Goal: Task Accomplishment & Management: Use online tool/utility

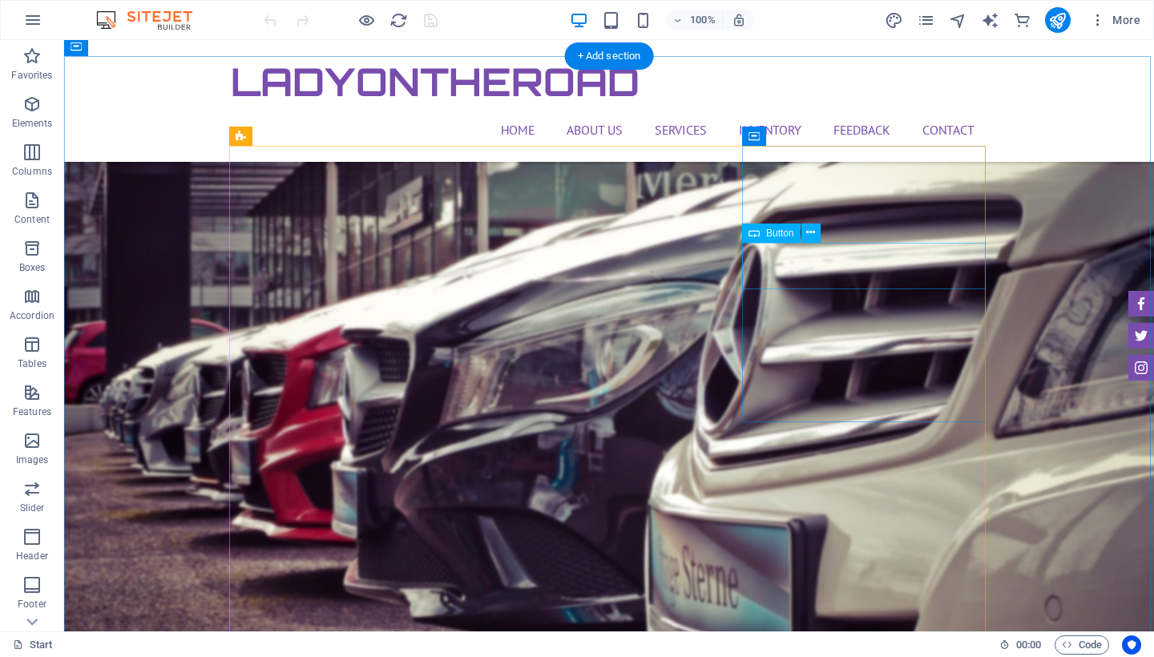
scroll to position [4032, 0]
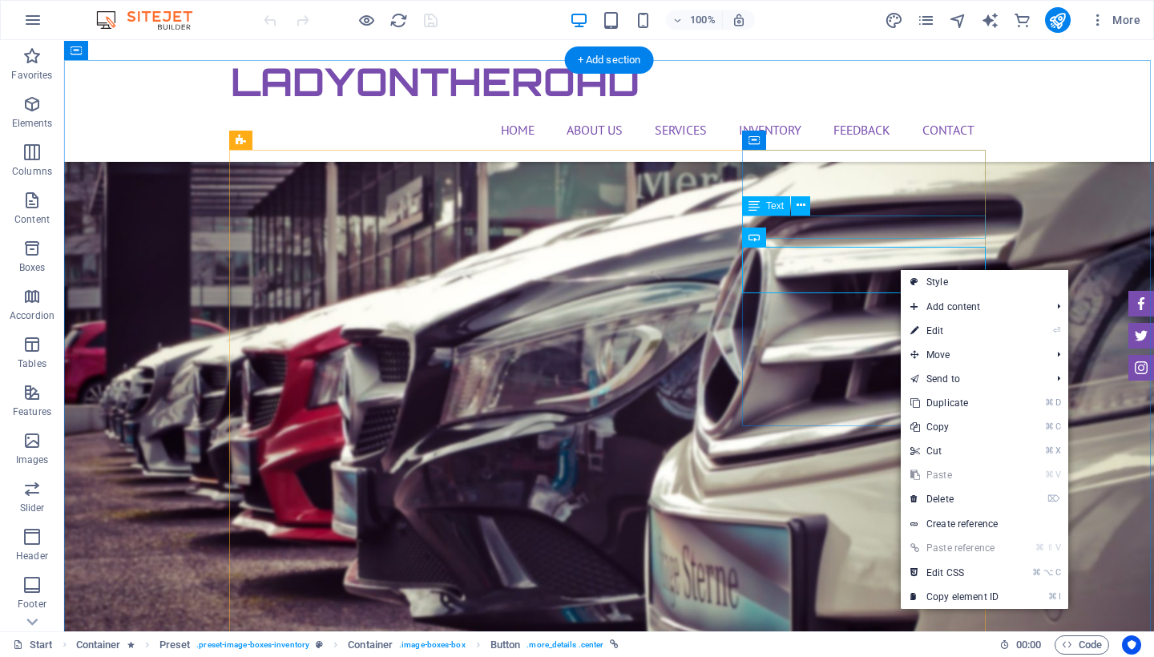
drag, startPoint x: 899, startPoint y: 268, endPoint x: 853, endPoint y: 202, distance: 81.2
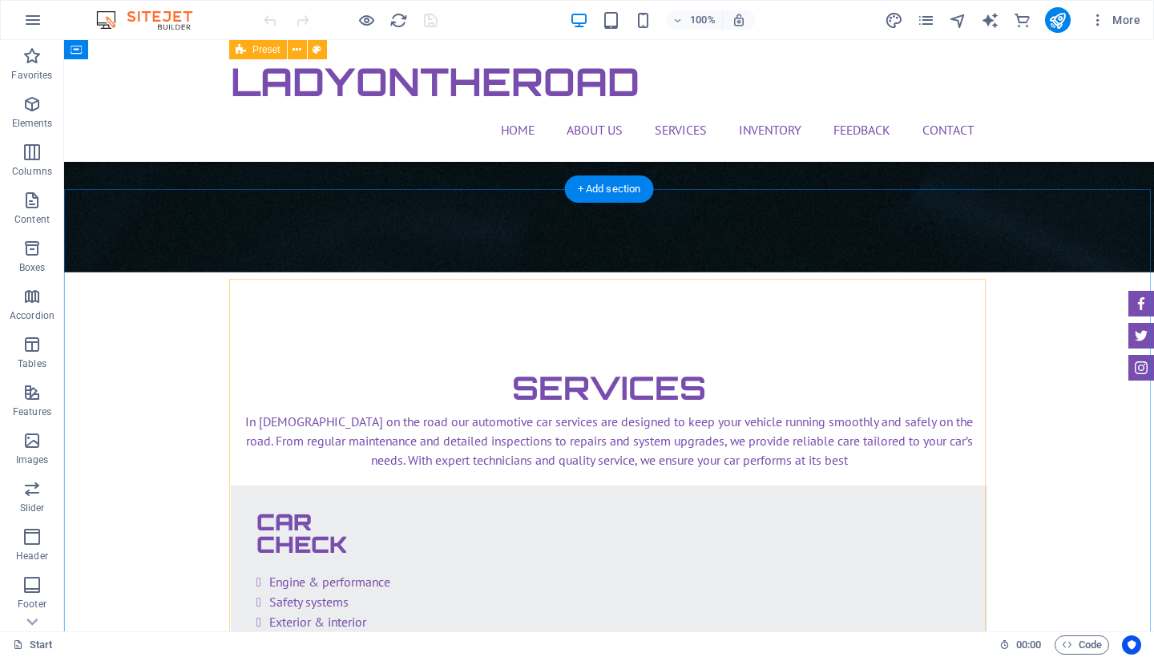
scroll to position [2494, 0]
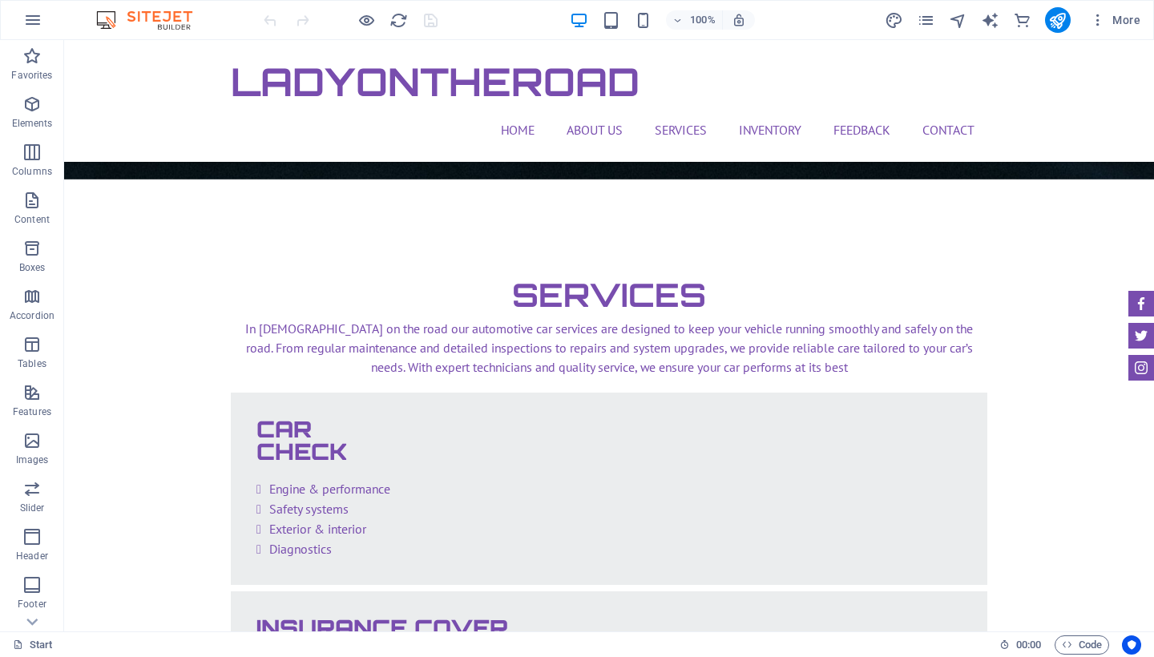
scroll to position [2566, 0]
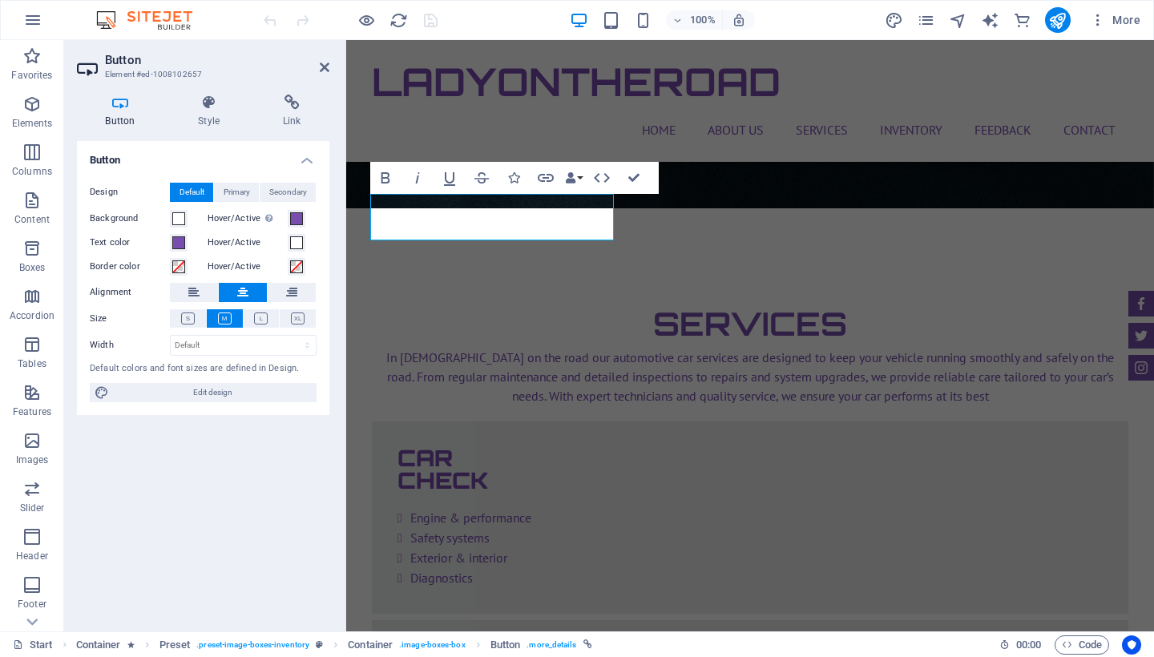
scroll to position [3038, 0]
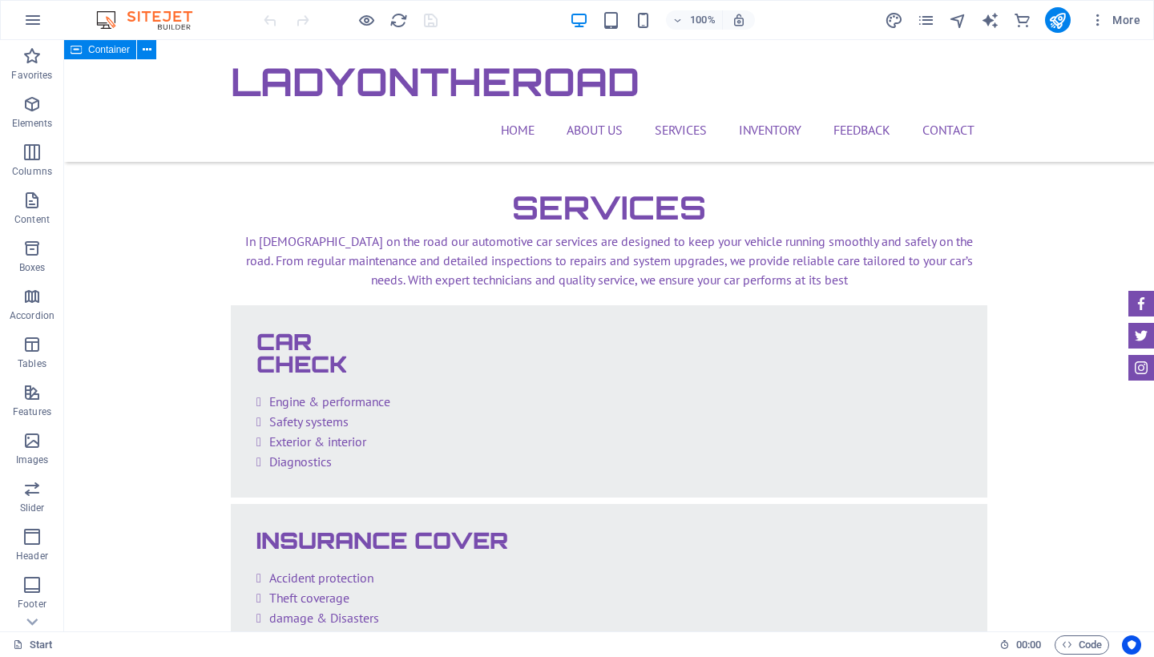
scroll to position [2679, 0]
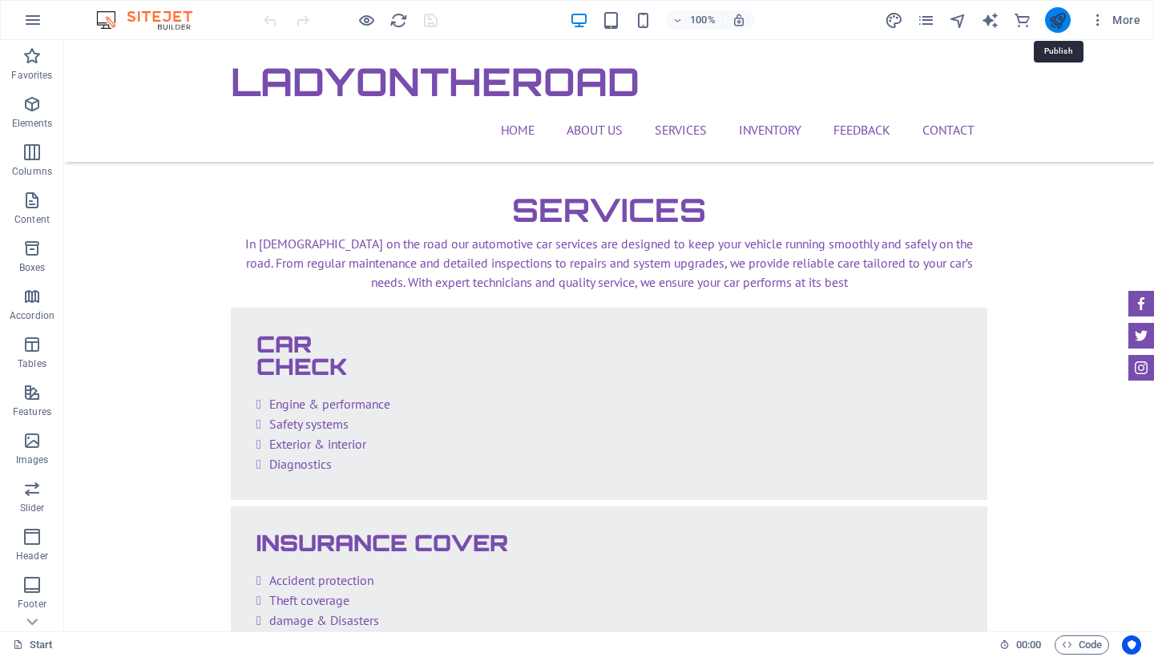
click at [1056, 18] on icon "publish" at bounding box center [1057, 20] width 18 height 18
